Goal: Transaction & Acquisition: Purchase product/service

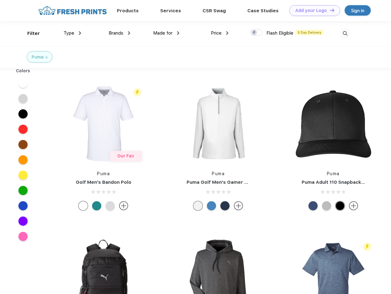
click at [312, 10] on link "Add your Logo Design Tool" at bounding box center [314, 10] width 51 height 11
click at [0, 0] on div "Design Tool" at bounding box center [0, 0] width 0 height 0
click at [329, 10] on link "Add your Logo Design Tool" at bounding box center [314, 10] width 51 height 11
click at [29, 33] on div "Filter" at bounding box center [33, 33] width 13 height 7
click at [72, 33] on span "Type" at bounding box center [68, 33] width 11 height 6
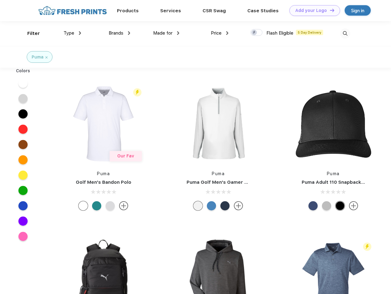
click at [119, 33] on span "Brands" at bounding box center [116, 33] width 15 height 6
click at [166, 33] on span "Made for" at bounding box center [162, 33] width 19 height 6
click at [219, 33] on span "Price" at bounding box center [216, 33] width 11 height 6
click at [256, 33] on div at bounding box center [256, 32] width 12 height 7
click at [254, 33] on input "checkbox" at bounding box center [252, 31] width 4 height 4
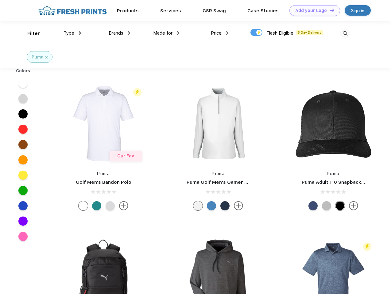
click at [345, 33] on img at bounding box center [345, 34] width 10 height 10
